Goal: Entertainment & Leisure: Browse casually

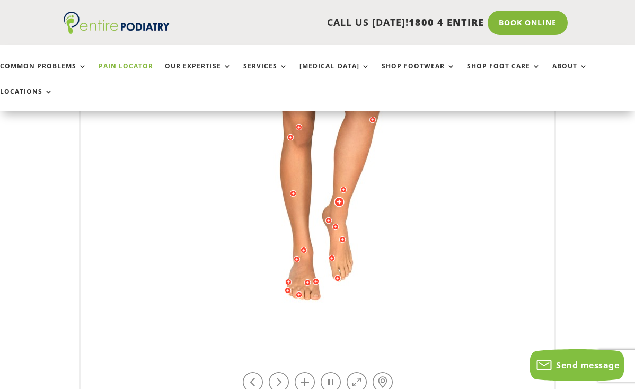
scroll to position [397, 0]
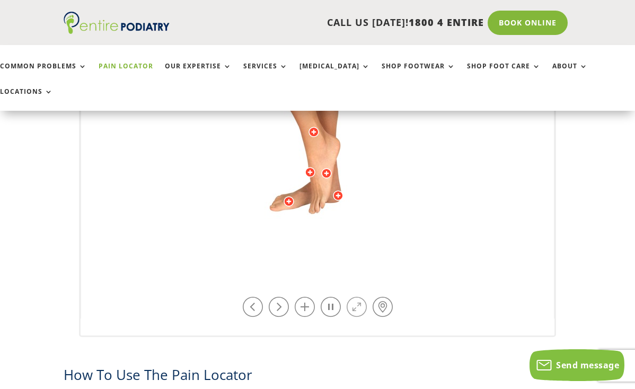
click at [362, 309] on link at bounding box center [357, 307] width 20 height 20
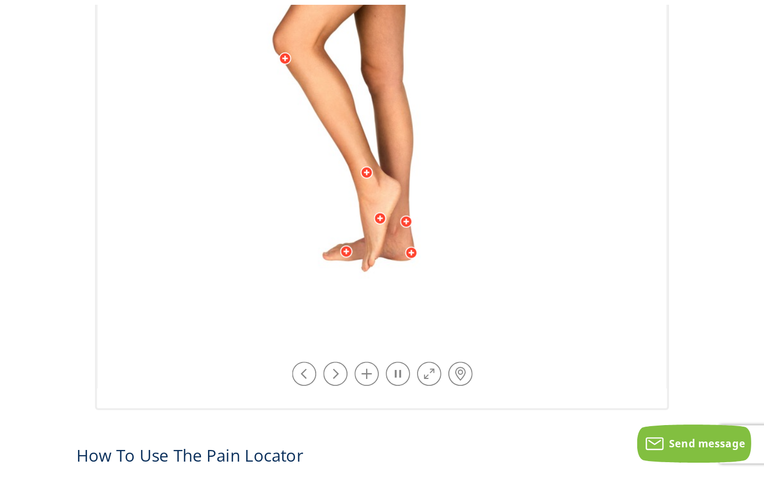
scroll to position [0, 0]
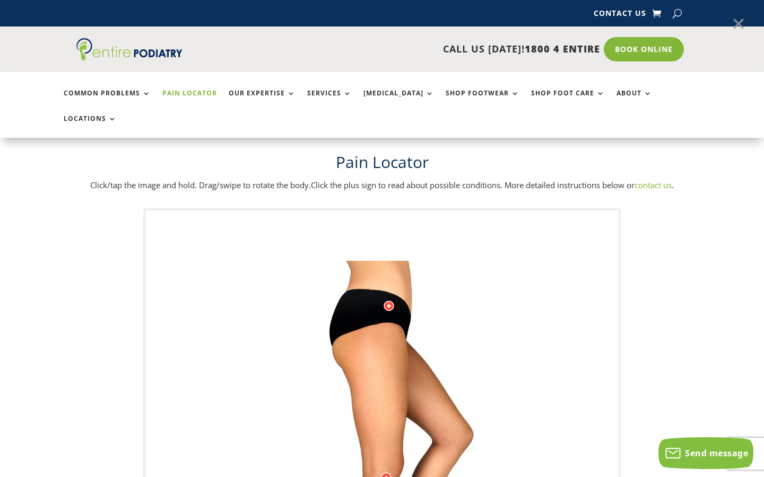
click at [635, 26] on link at bounding box center [738, 24] width 27 height 27
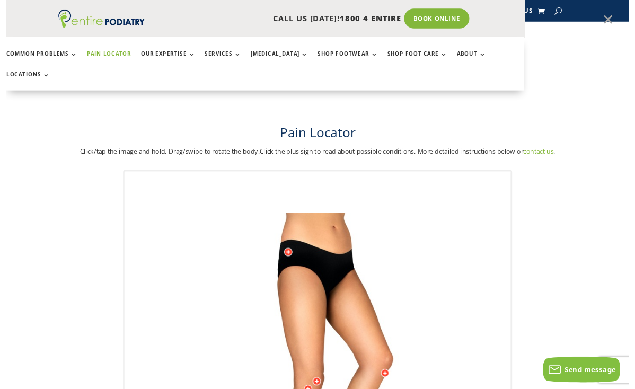
scroll to position [397, 0]
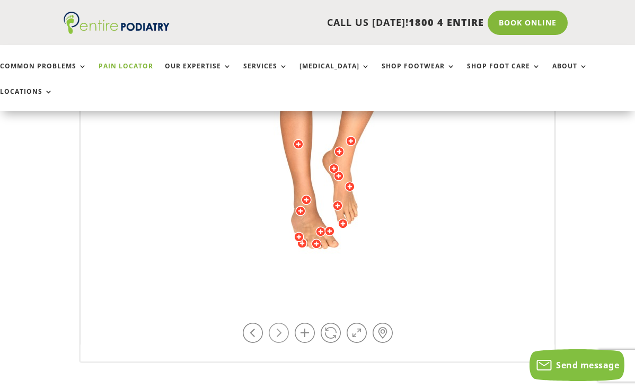
click at [273, 323] on link at bounding box center [279, 333] width 20 height 20
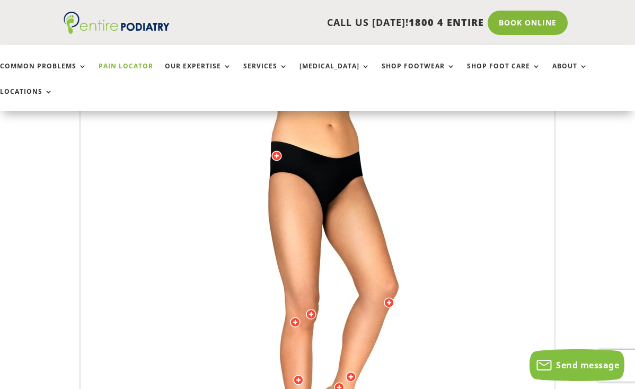
scroll to position [372, 0]
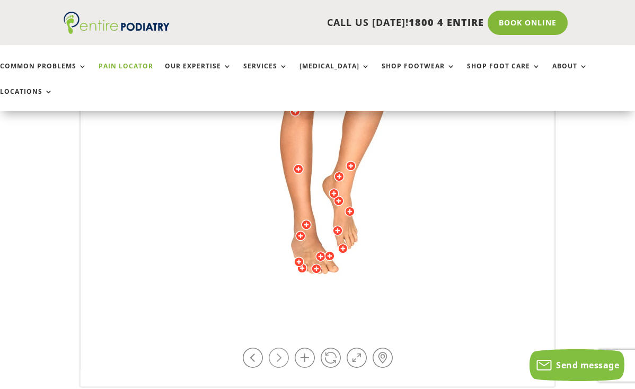
click at [285, 348] on link at bounding box center [279, 358] width 20 height 20
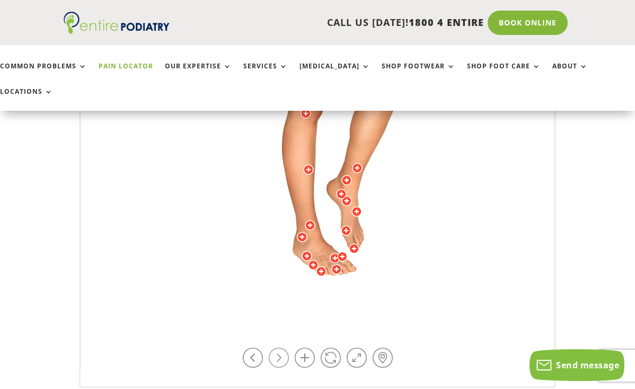
click at [285, 348] on link at bounding box center [279, 358] width 20 height 20
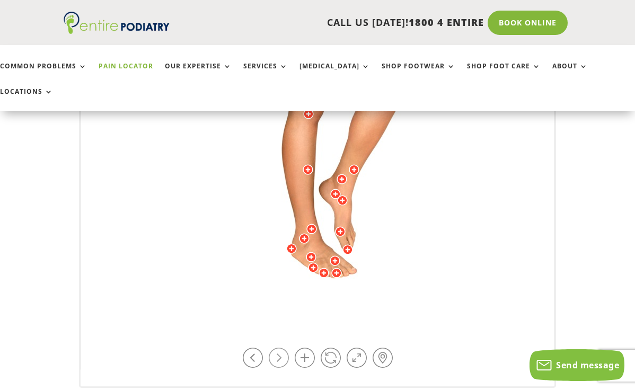
click at [285, 348] on link at bounding box center [279, 358] width 20 height 20
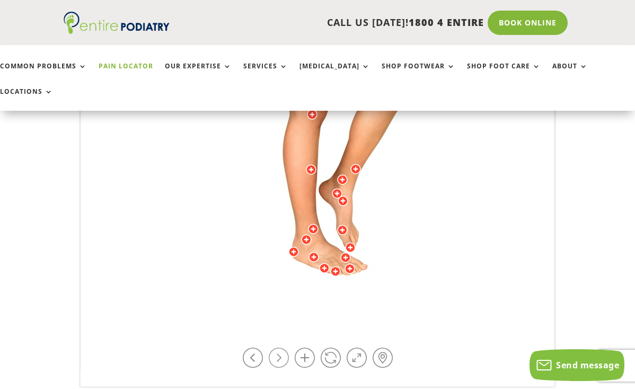
click at [285, 348] on link at bounding box center [279, 358] width 20 height 20
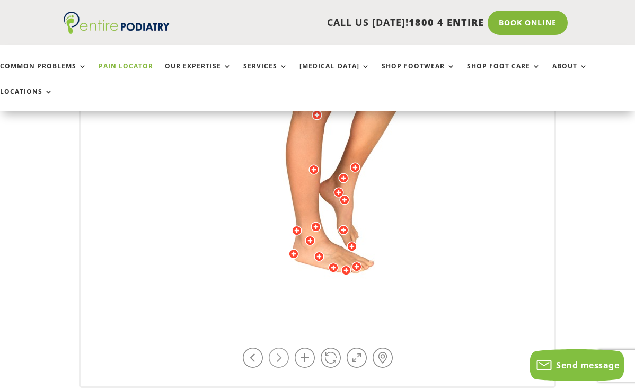
click at [285, 348] on link at bounding box center [279, 358] width 20 height 20
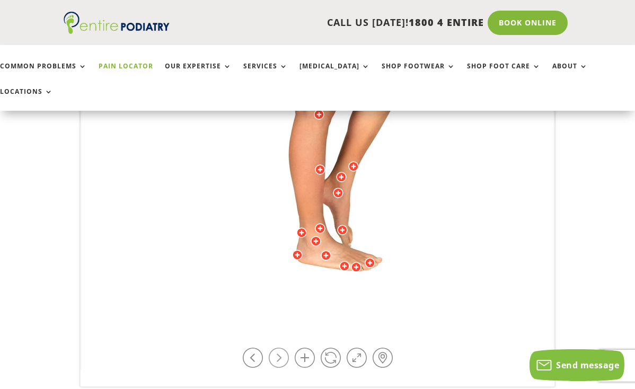
click at [285, 348] on link at bounding box center [279, 358] width 20 height 20
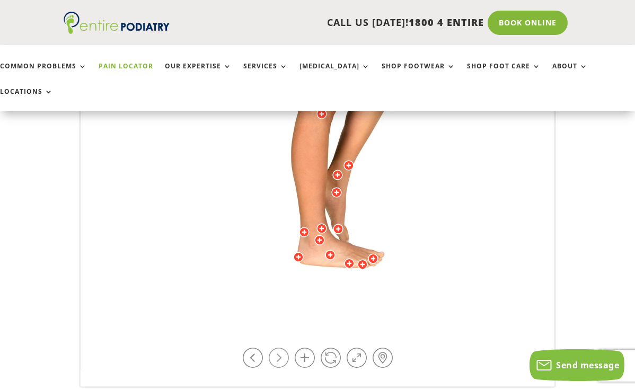
click at [285, 348] on link at bounding box center [279, 358] width 20 height 20
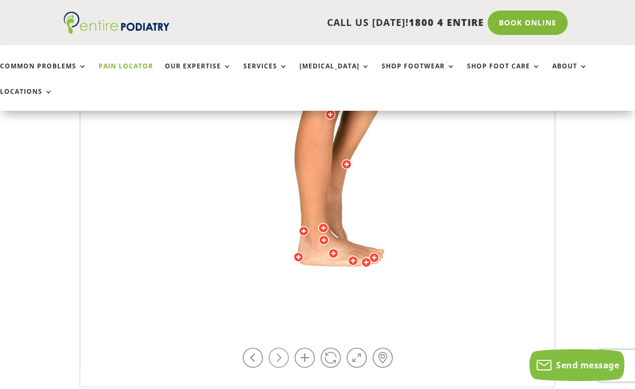
click at [285, 348] on link at bounding box center [279, 358] width 20 height 20
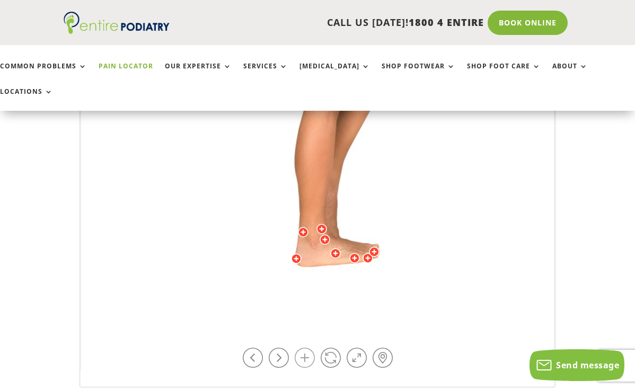
click at [311, 348] on link at bounding box center [305, 358] width 20 height 20
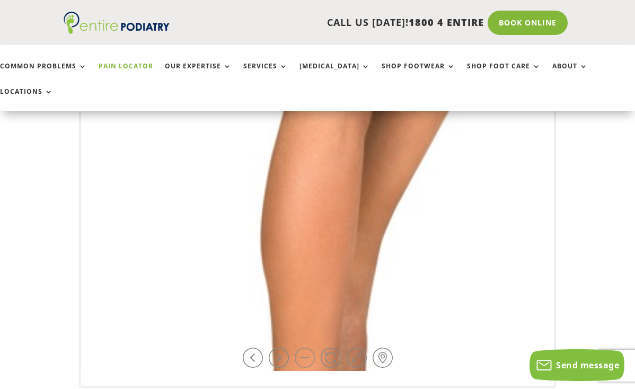
click at [311, 348] on link at bounding box center [305, 358] width 20 height 20
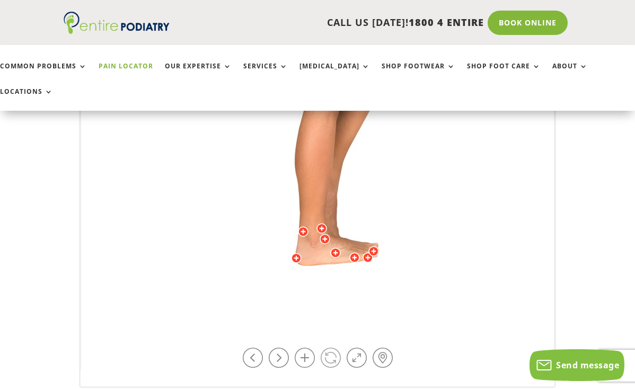
click at [336, 348] on link at bounding box center [331, 358] width 20 height 20
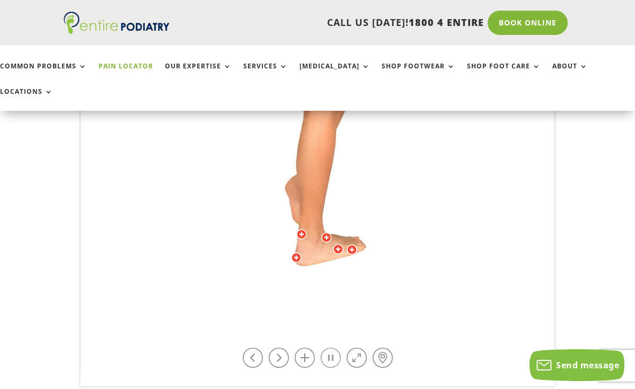
click at [336, 348] on link at bounding box center [331, 358] width 20 height 20
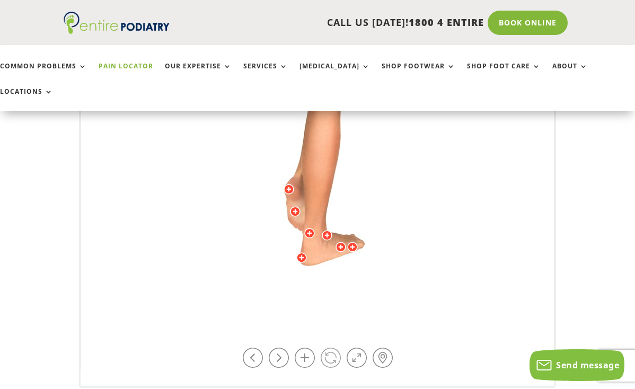
click at [336, 348] on link at bounding box center [331, 358] width 20 height 20
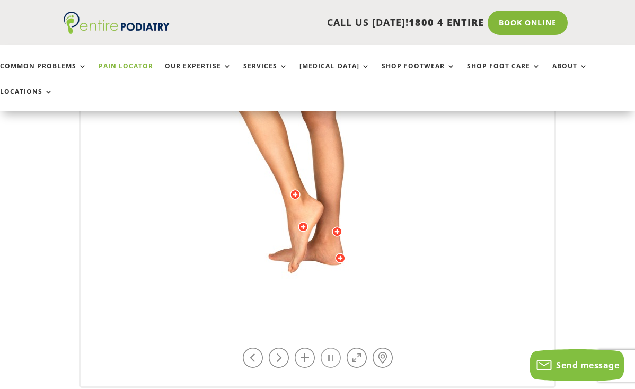
click at [336, 348] on link at bounding box center [331, 358] width 20 height 20
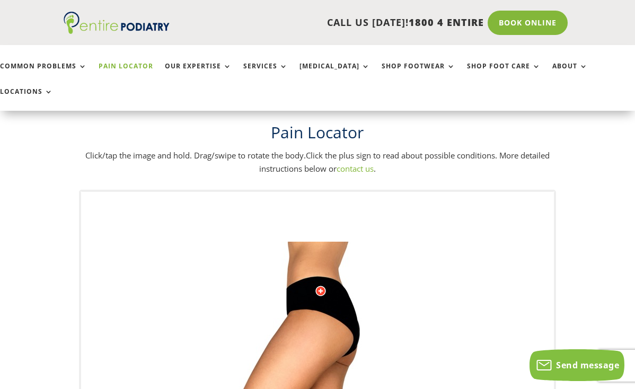
scroll to position [1446, 0]
